Goal: Transaction & Acquisition: Purchase product/service

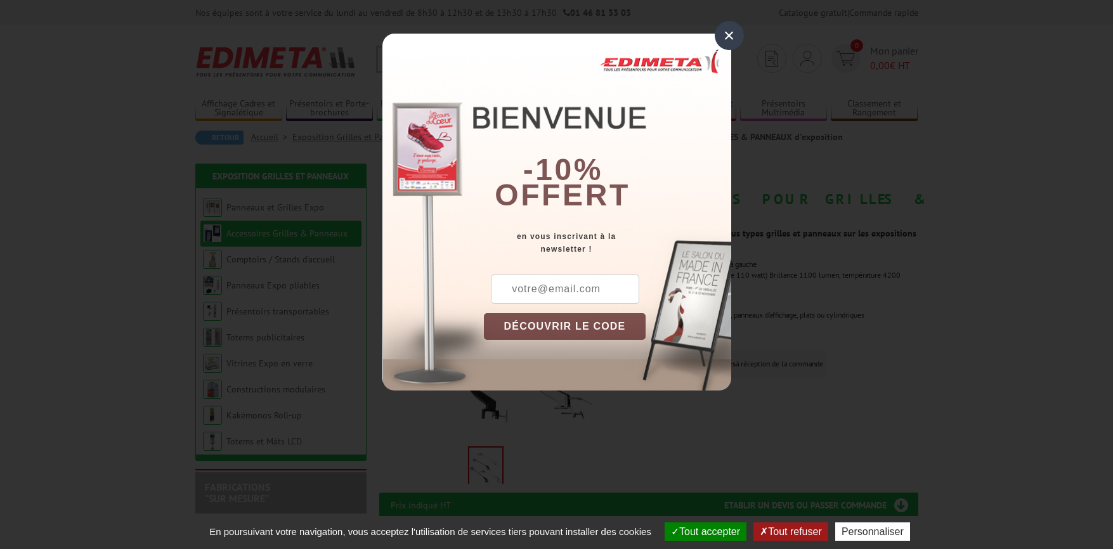
click at [727, 32] on div "×" at bounding box center [729, 35] width 29 height 29
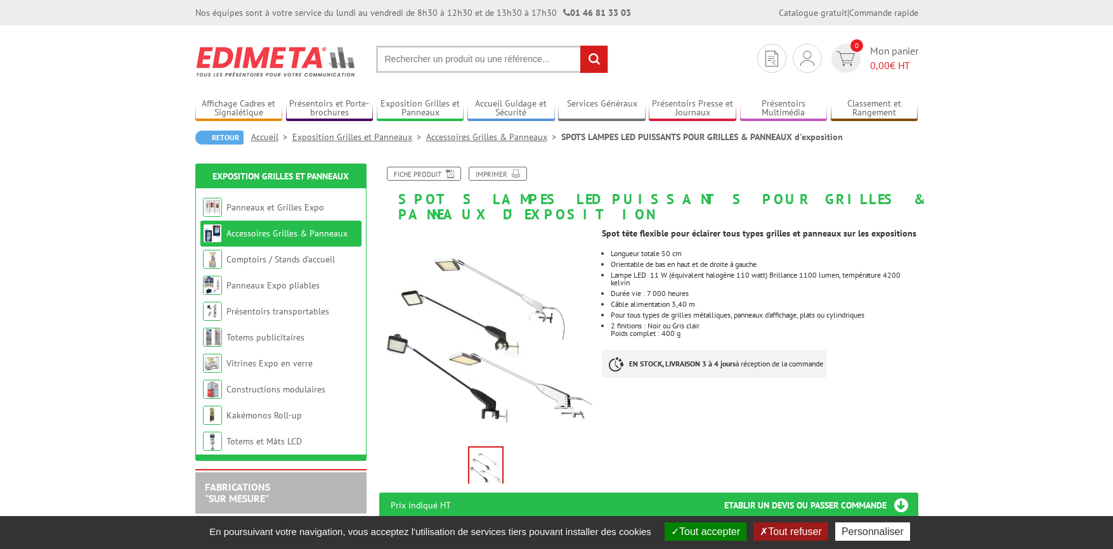
click at [890, 301] on li "Câble alimentation 3,40 m" at bounding box center [764, 305] width 307 height 8
drag, startPoint x: 631, startPoint y: 268, endPoint x: 611, endPoint y: 260, distance: 21.1
click at [611, 272] on li "Lampe LED 11 W (équivalent halogène 110 watt) Brillance 1100 lumen, température…" at bounding box center [764, 279] width 307 height 15
copy li "Lampe LED 11 W (équivalent halogène 110 watt) Brillance 1100 lumen, température…"
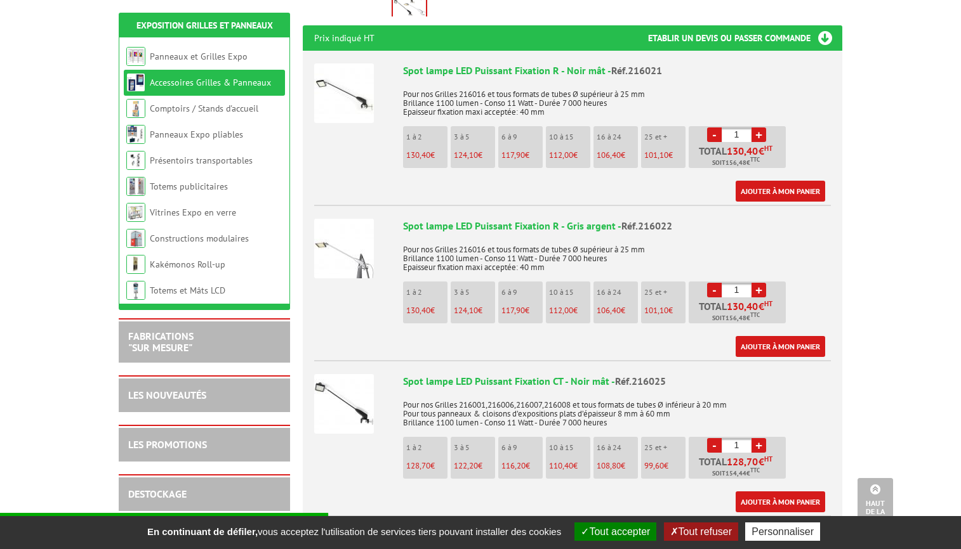
scroll to position [465, 0]
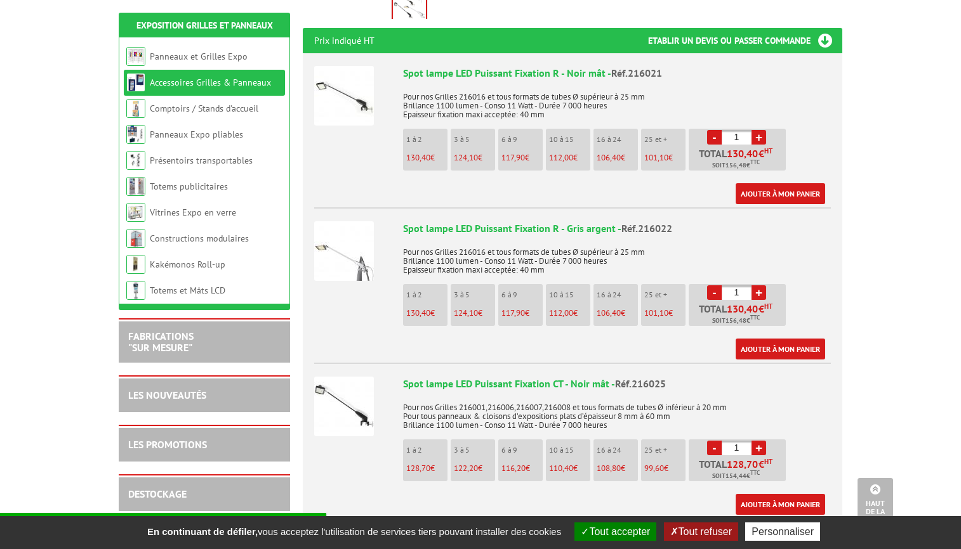
click at [451, 377] on div "Spot lampe LED Puissant Fixation CT - Noir mât - Réf.216025" at bounding box center [617, 384] width 428 height 15
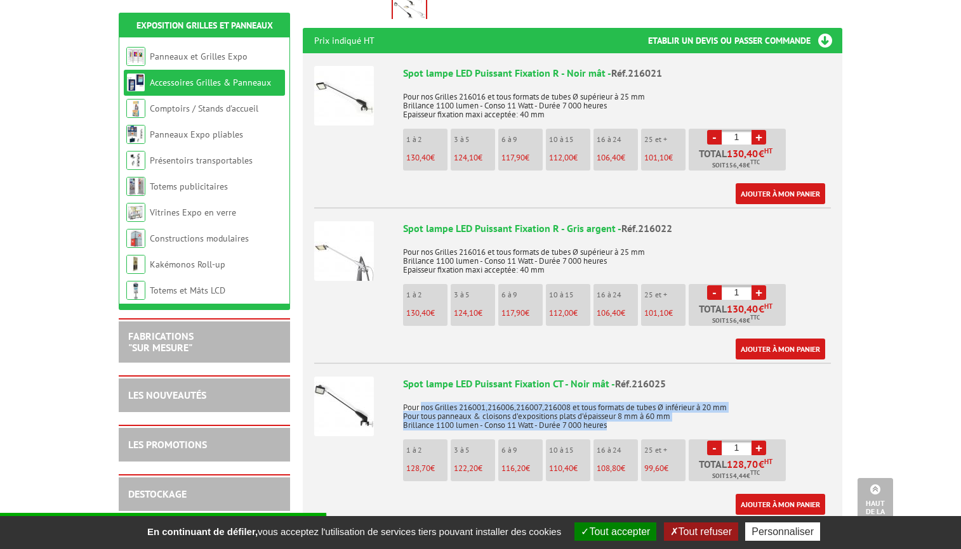
drag, startPoint x: 421, startPoint y: 391, endPoint x: 699, endPoint y: 405, distance: 277.6
click at [699, 405] on p "Pour nos Grilles 216001,216006,216007,216008 et tous formats de tubes Ø inférie…" at bounding box center [617, 413] width 428 height 36
click at [699, 398] on p "Pour nos Grilles 216001,216006,216007,216008 et tous formats de tubes Ø inférie…" at bounding box center [617, 413] width 428 height 36
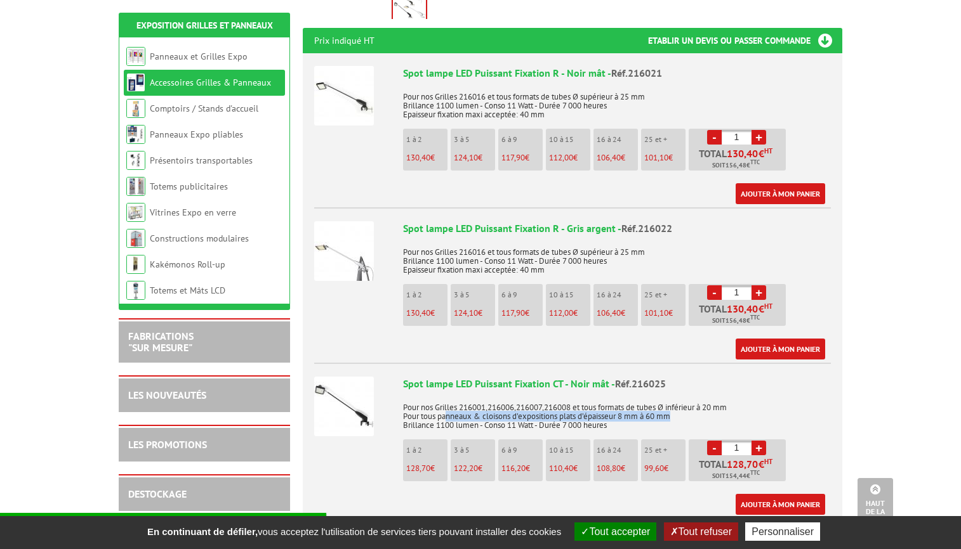
drag, startPoint x: 447, startPoint y: 399, endPoint x: 688, endPoint y: 402, distance: 240.5
click at [688, 402] on p "Pour nos Grilles 216001,216006,216007,216008 et tous formats de tubes Ø inférie…" at bounding box center [617, 413] width 428 height 36
click at [699, 402] on p "Pour nos Grilles 216001,216006,216007,216008 et tous formats de tubes Ø inférie…" at bounding box center [617, 413] width 428 height 36
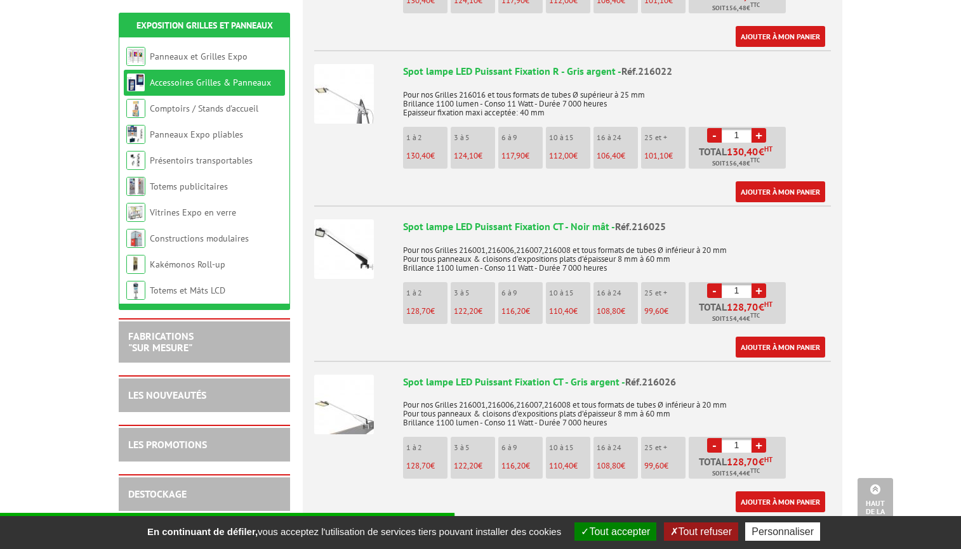
scroll to position [648, 0]
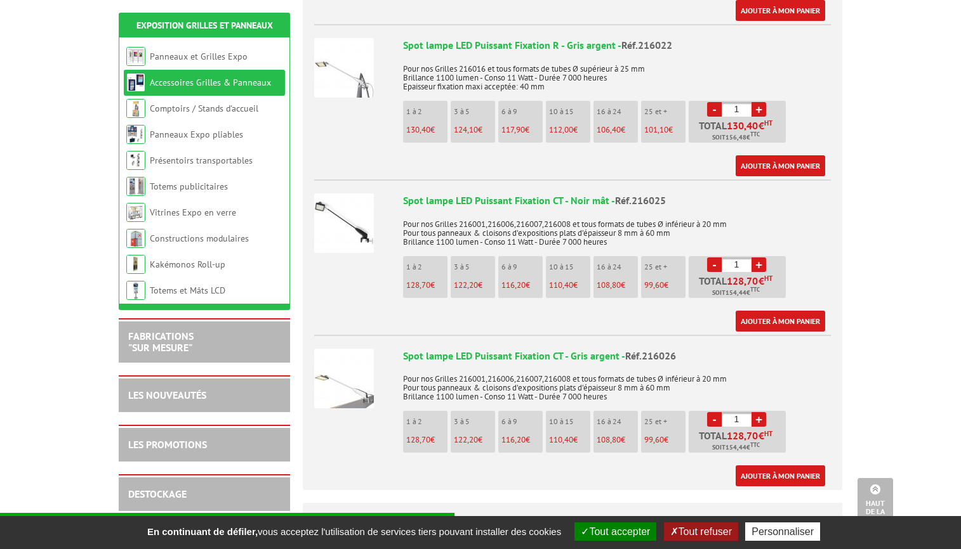
click at [461, 180] on li "Spot lampe LED Puissant Fixation CT - Noir mât - Réf.216025 Pour nos Grilles 21…" at bounding box center [572, 256] width 516 height 152
click at [355, 209] on img at bounding box center [344, 224] width 60 height 60
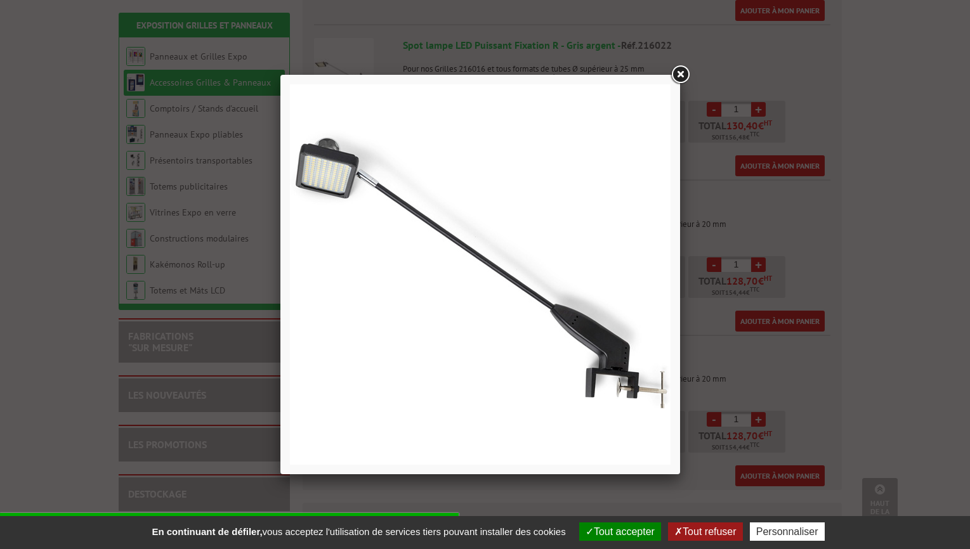
click at [681, 74] on link at bounding box center [680, 74] width 23 height 23
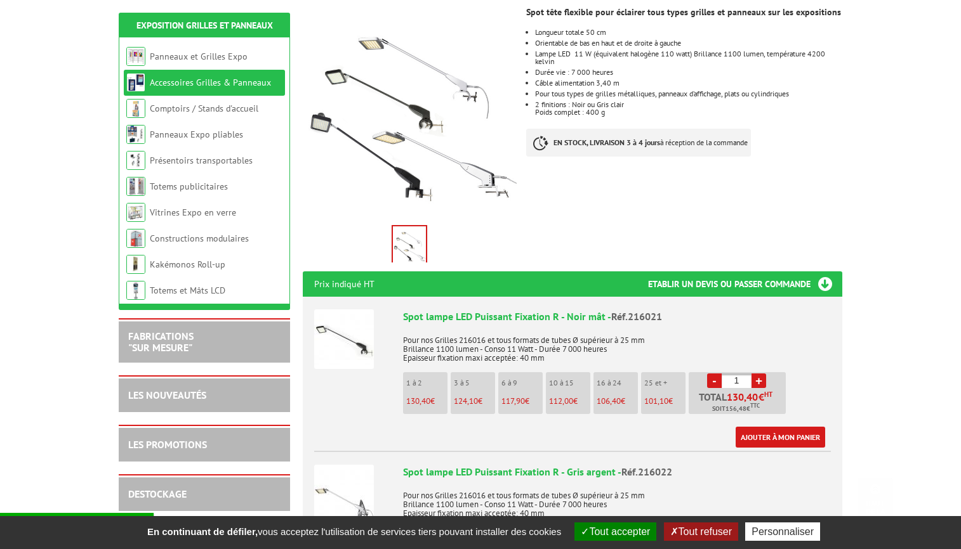
scroll to position [0, 0]
